Goal: Transaction & Acquisition: Purchase product/service

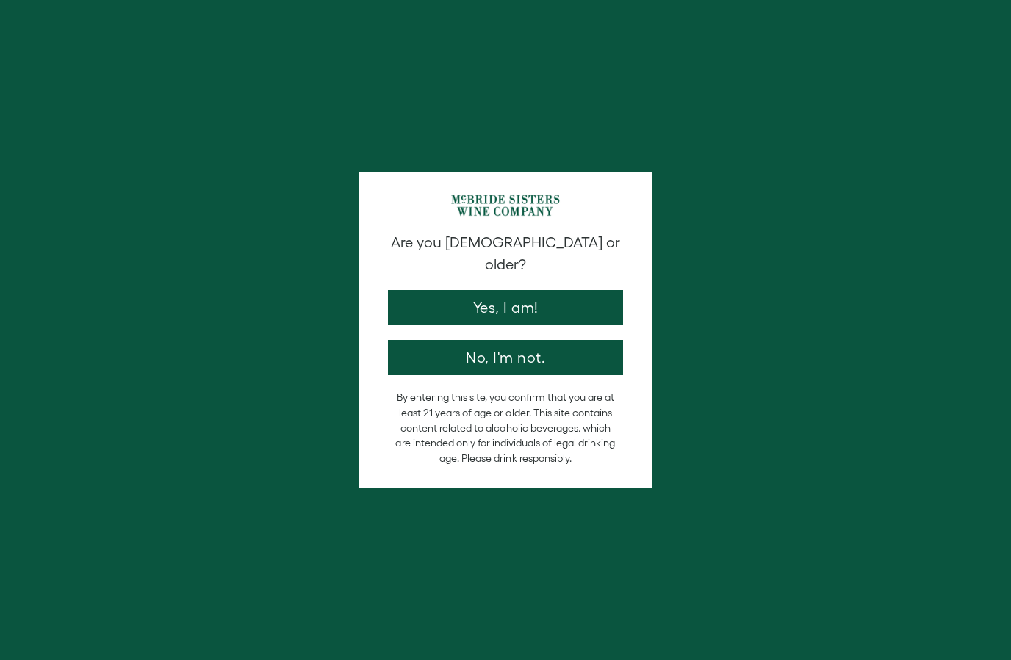
click at [550, 290] on button "Yes, I am!" at bounding box center [505, 307] width 235 height 35
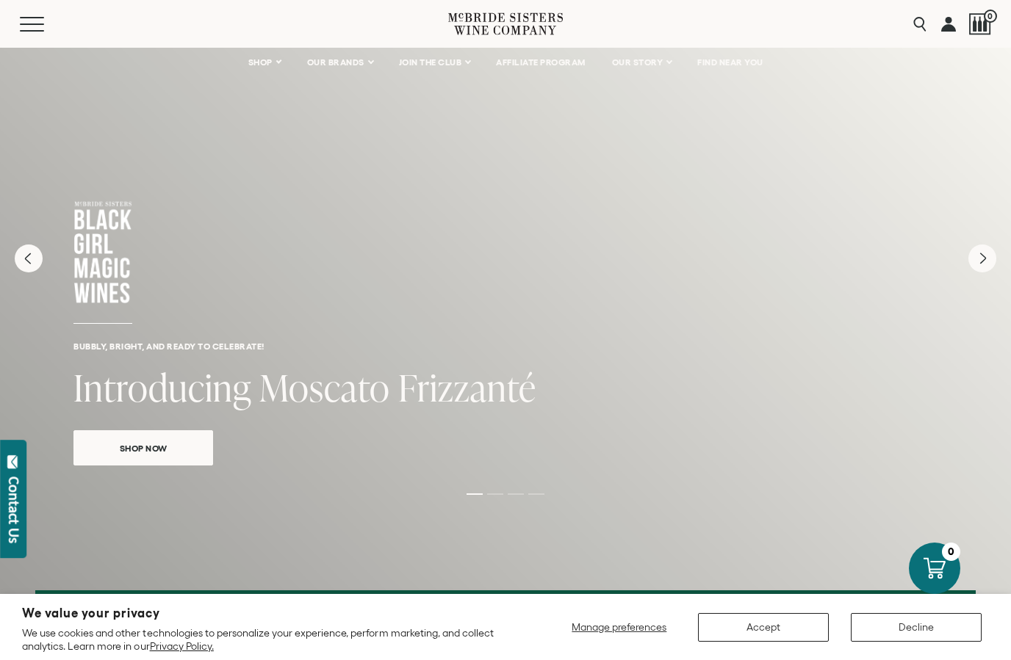
click at [272, 63] on link "SHOP" at bounding box center [264, 62] width 51 height 29
click at [350, 72] on link "OUR BRANDS" at bounding box center [339, 62] width 84 height 29
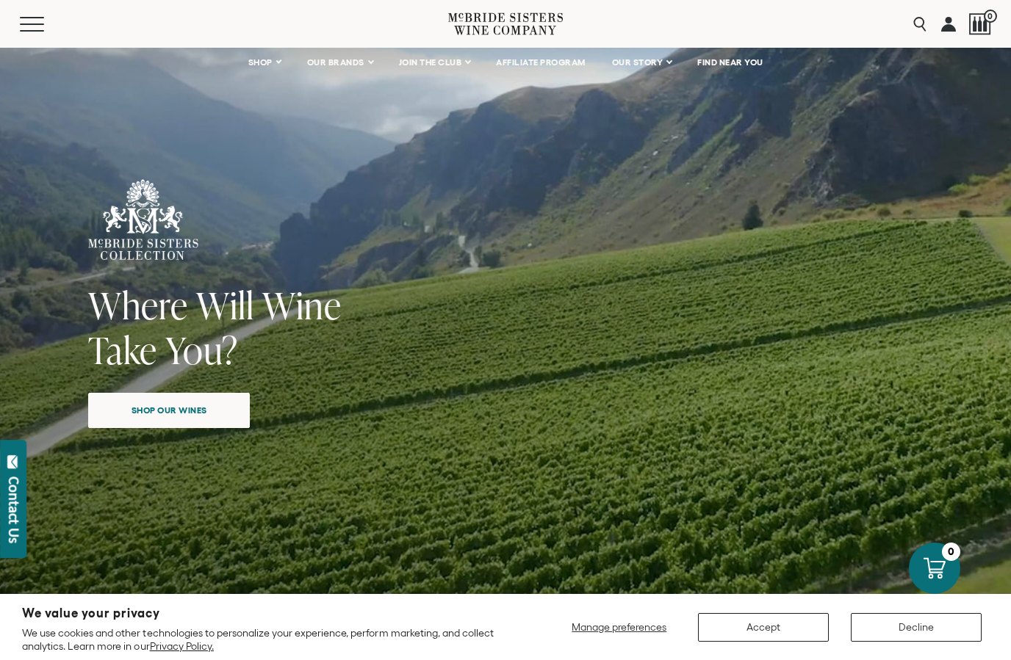
scroll to position [43, 0]
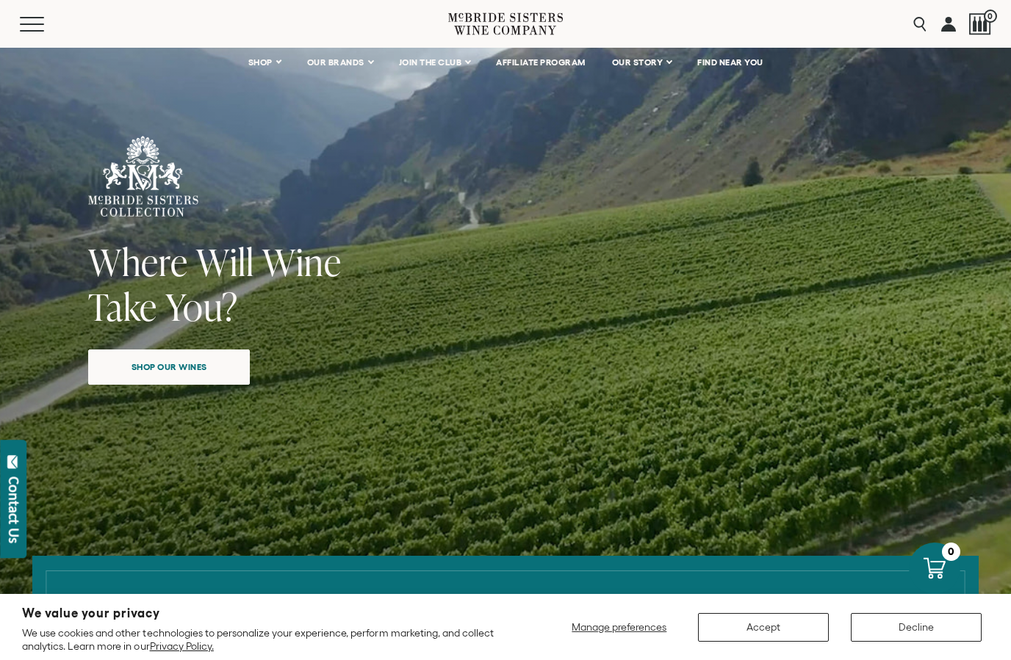
click at [221, 375] on span "Shop our wines" at bounding box center [169, 367] width 127 height 29
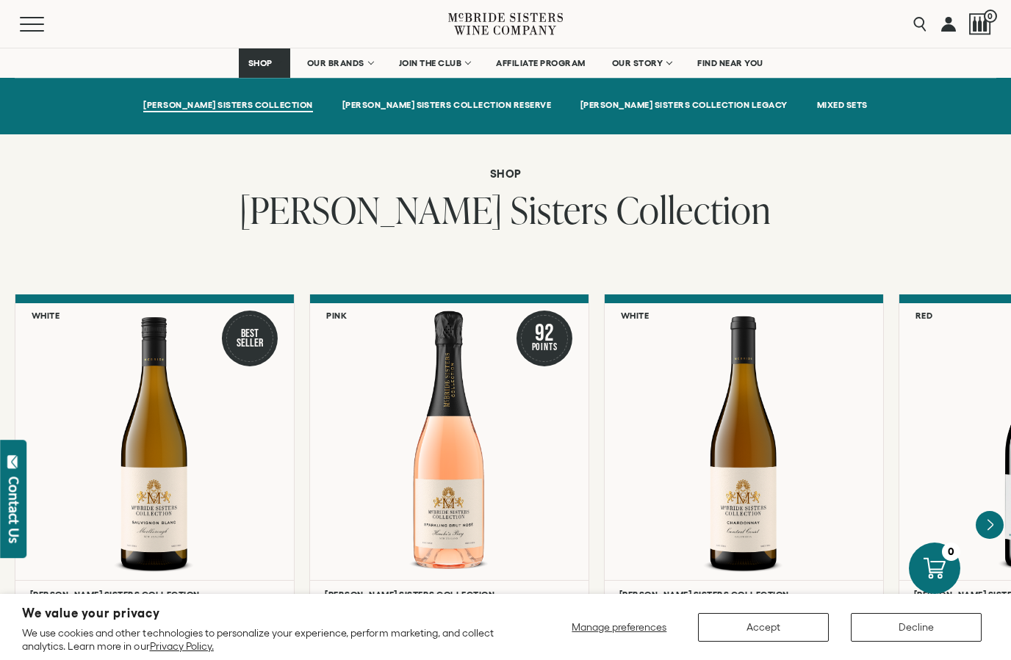
scroll to position [1036, 0]
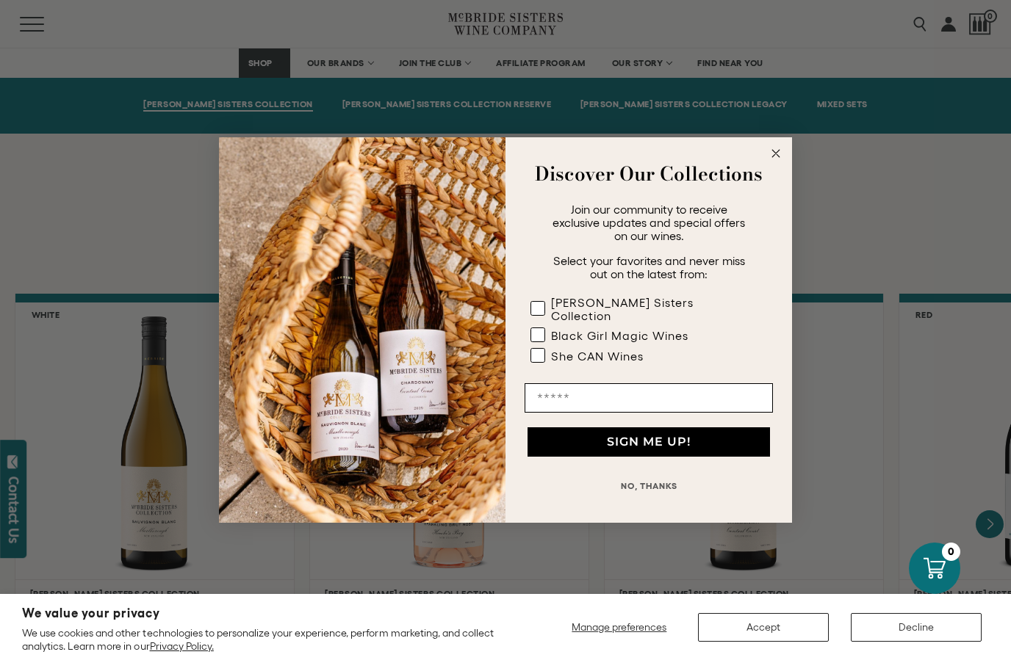
click at [777, 162] on circle "Close dialog" at bounding box center [775, 153] width 17 height 17
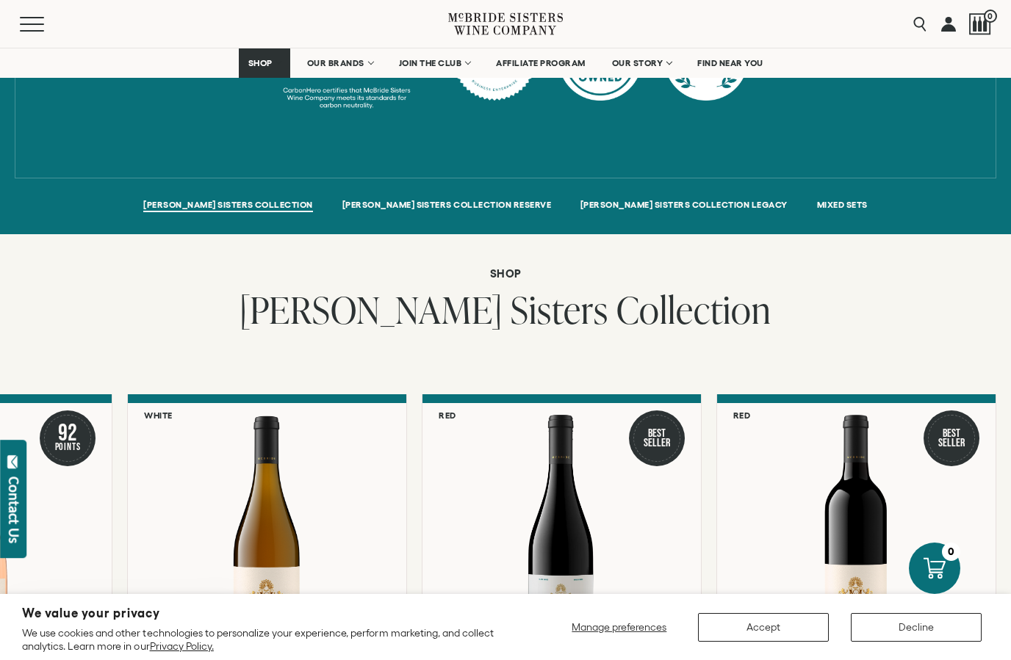
scroll to position [937, 0]
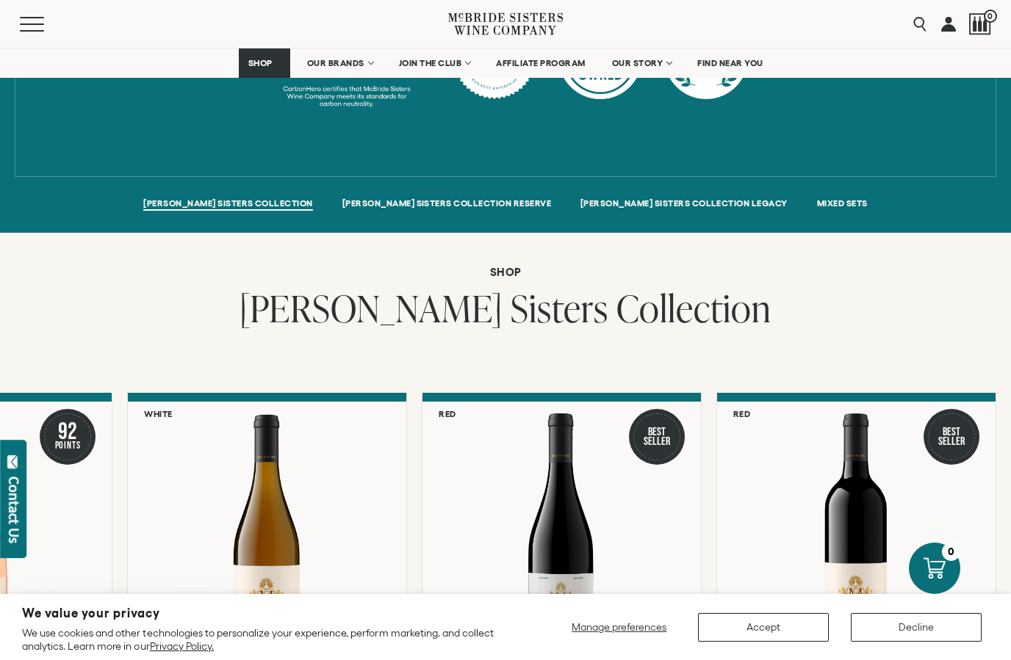
click at [441, 198] on link "MCBRIDE SISTERS COLLECTION RESERVE" at bounding box center [446, 204] width 209 height 12
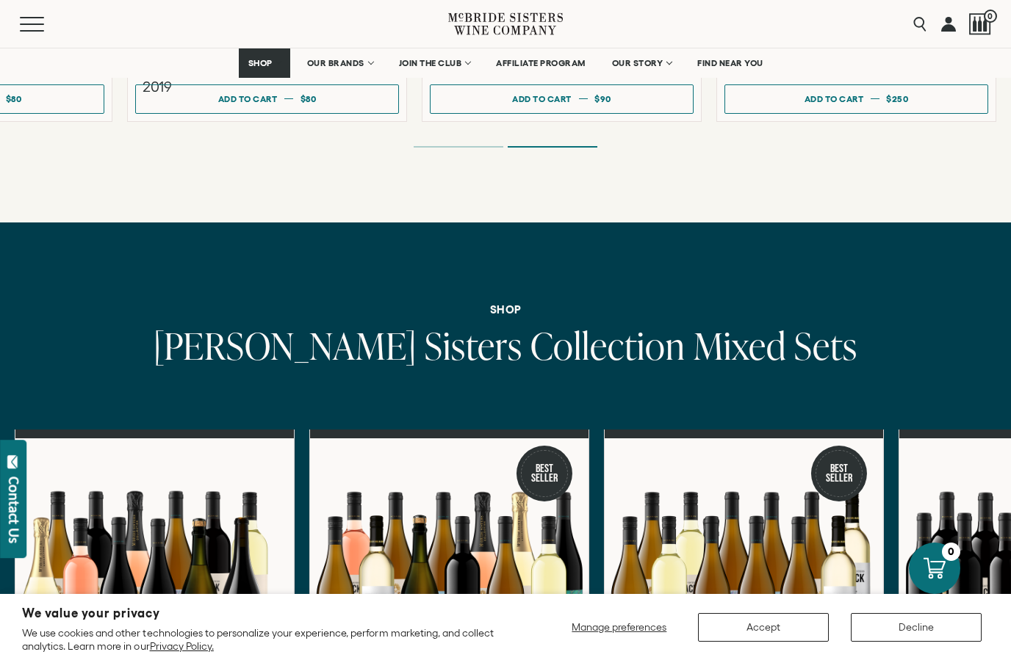
scroll to position [4199, 0]
